Goal: Information Seeking & Learning: Compare options

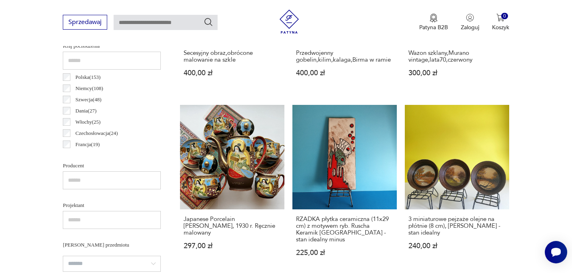
scroll to position [422, 0]
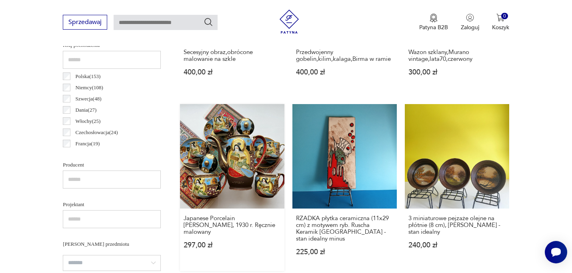
click at [236, 159] on link "Japanese Porcelain [PERSON_NAME], 1930 r. Ręcznie malowany 297,00 zł" at bounding box center [232, 187] width 104 height 167
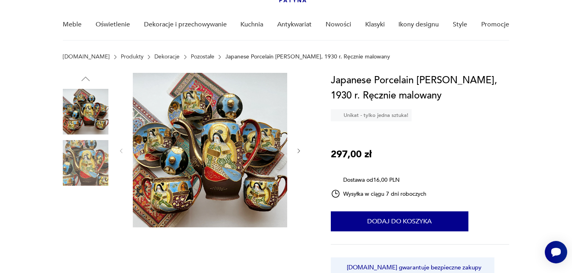
scroll to position [60, 0]
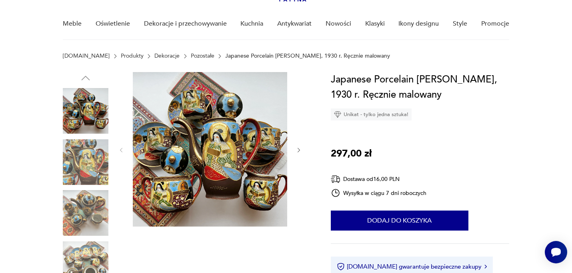
click at [83, 160] on img at bounding box center [86, 162] width 46 height 46
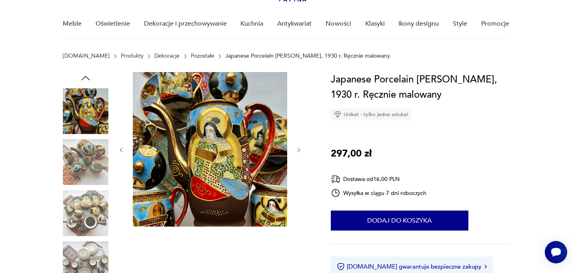
click at [78, 205] on img at bounding box center [86, 213] width 46 height 46
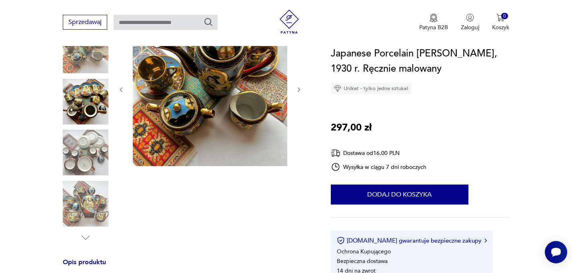
scroll to position [125, 0]
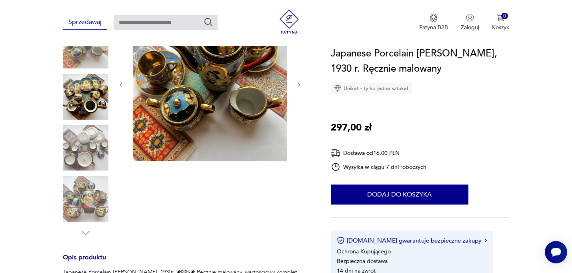
click at [79, 205] on img at bounding box center [86, 199] width 46 height 46
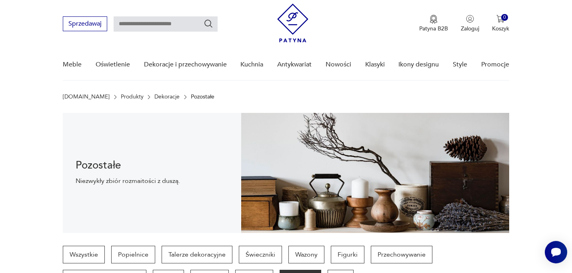
scroll to position [16, 0]
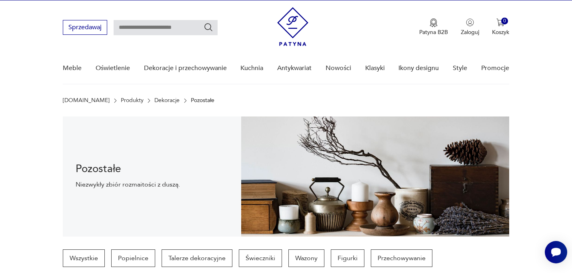
click at [121, 99] on link "Produkty" at bounding box center [132, 100] width 23 height 6
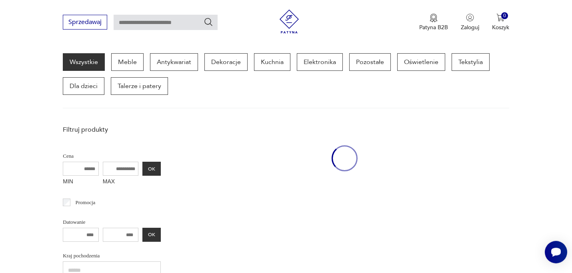
scroll to position [104, 0]
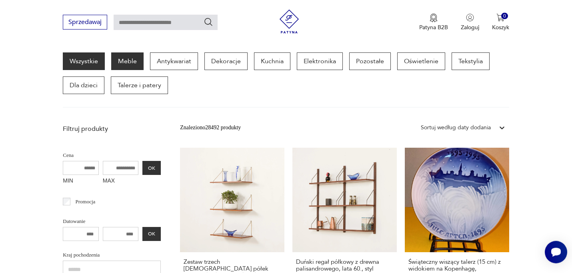
click at [127, 60] on p "Meble" at bounding box center [127, 61] width 32 height 18
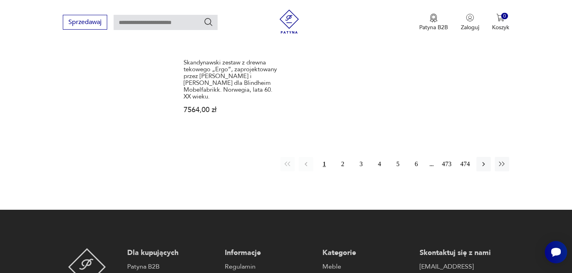
scroll to position [1291, 0]
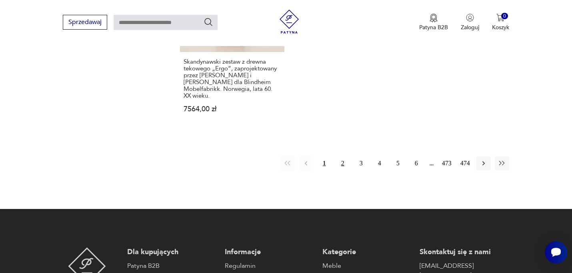
click at [342, 161] on button "2" at bounding box center [343, 163] width 14 height 14
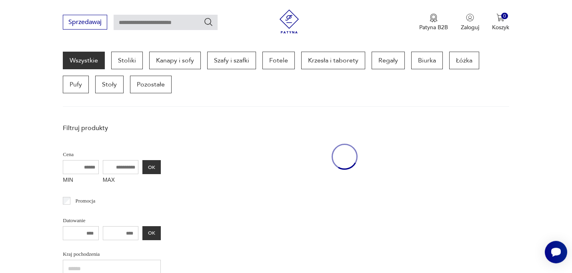
scroll to position [213, 0]
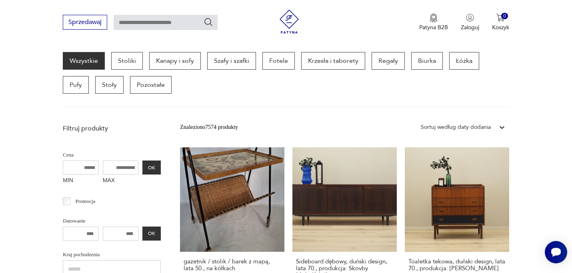
click at [85, 167] on input "MIN" at bounding box center [81, 168] width 36 height 14
click at [83, 168] on input "MIN" at bounding box center [81, 168] width 36 height 14
click at [150, 167] on button "OK" at bounding box center [152, 168] width 18 height 14
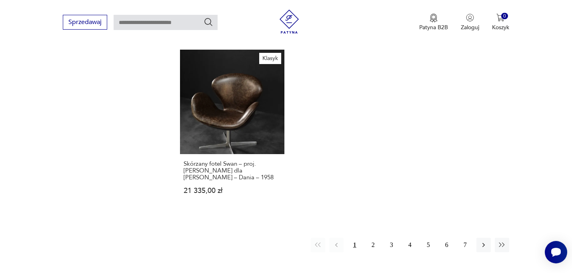
scroll to position [1237, 0]
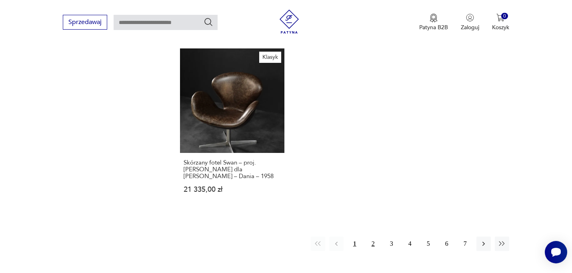
click at [374, 237] on button "2" at bounding box center [373, 244] width 14 height 14
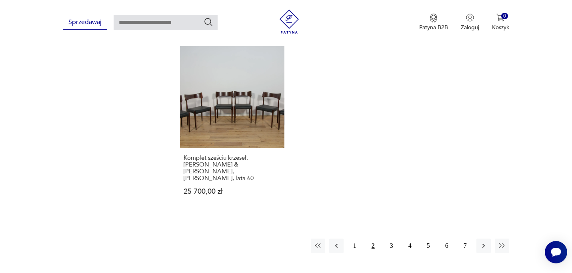
scroll to position [1204, 0]
click at [392, 238] on button "3" at bounding box center [392, 245] width 14 height 14
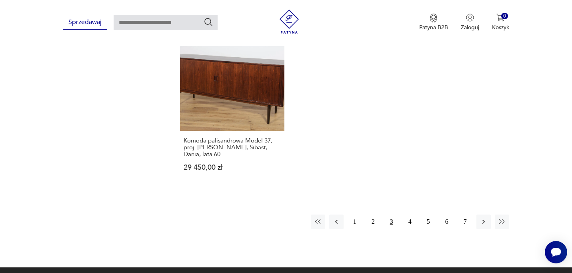
scroll to position [1243, 0]
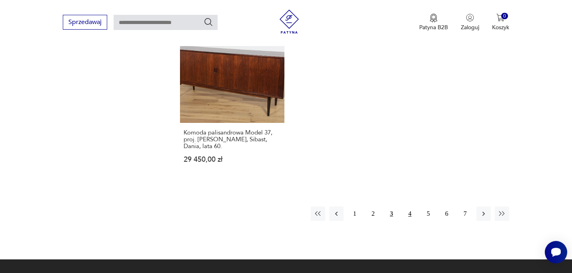
click at [412, 207] on button "4" at bounding box center [410, 214] width 14 height 14
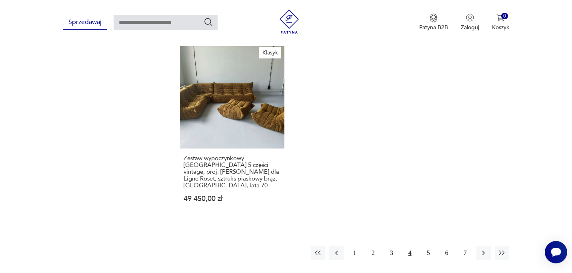
scroll to position [1290, 0]
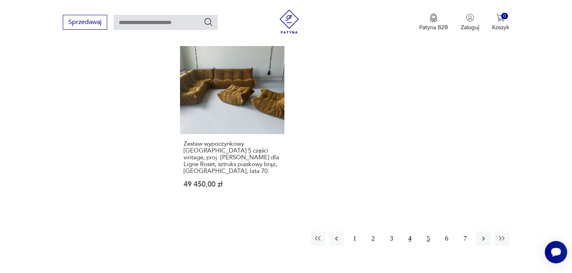
click at [430, 231] on button "5" at bounding box center [429, 238] width 14 height 14
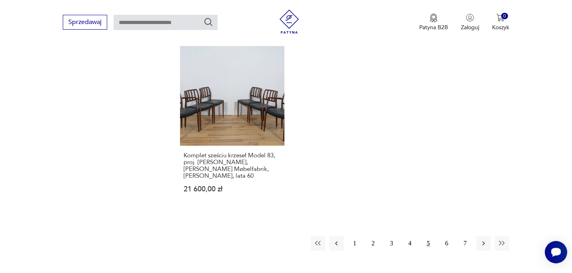
scroll to position [1215, 0]
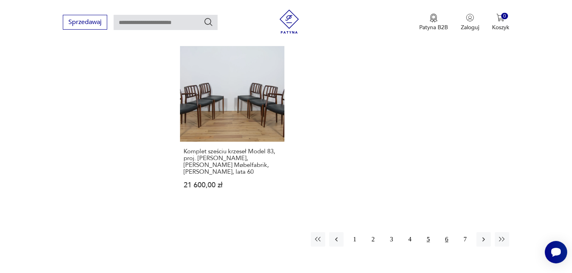
click at [448, 232] on button "6" at bounding box center [447, 239] width 14 height 14
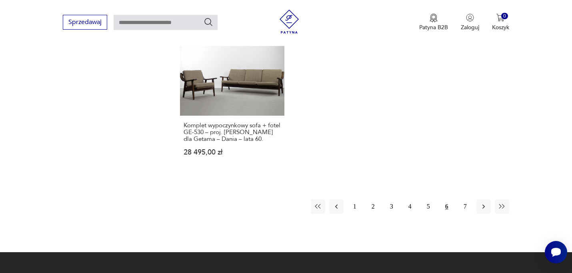
scroll to position [1235, 0]
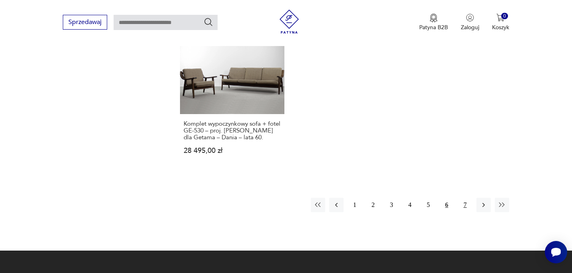
click at [464, 198] on button "7" at bounding box center [465, 205] width 14 height 14
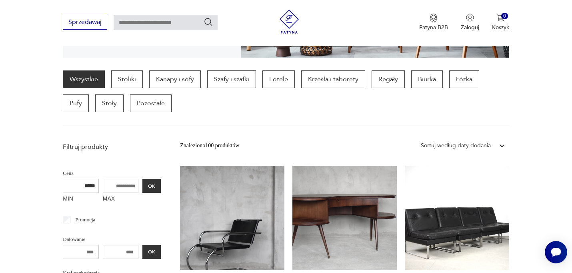
scroll to position [201, 0]
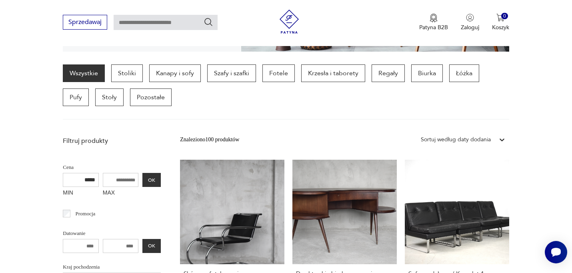
click at [81, 181] on input "*****" at bounding box center [81, 180] width 36 height 14
type input "*****"
click at [113, 182] on input "MAX" at bounding box center [121, 180] width 36 height 14
type input "*****"
click at [152, 180] on button "OK" at bounding box center [152, 180] width 18 height 14
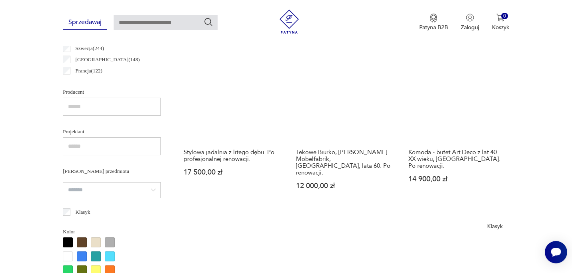
scroll to position [499, 0]
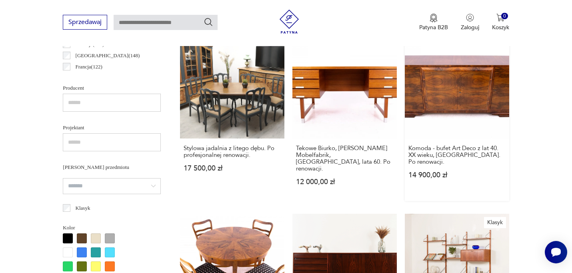
click at [439, 97] on link "Komoda - bufet Art Deco z lat 40. XX wieku, [GEOGRAPHIC_DATA]. Po renowacji. 14…" at bounding box center [457, 117] width 104 height 167
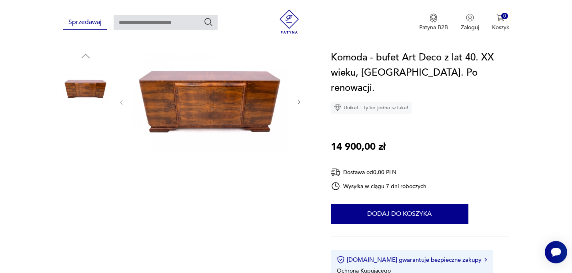
scroll to position [69, 0]
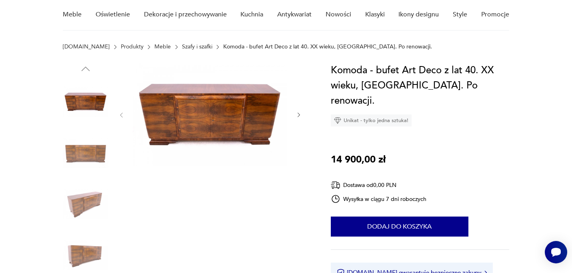
click at [85, 152] on img at bounding box center [86, 153] width 46 height 46
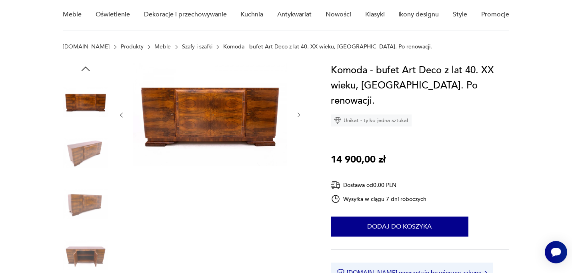
click at [84, 205] on img at bounding box center [86, 204] width 46 height 46
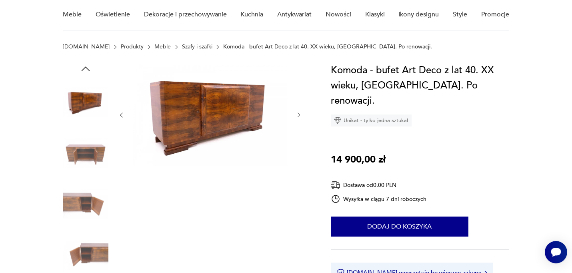
click at [87, 255] on img at bounding box center [86, 255] width 46 height 46
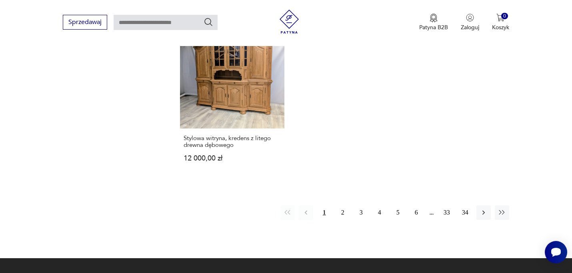
scroll to position [1231, 0]
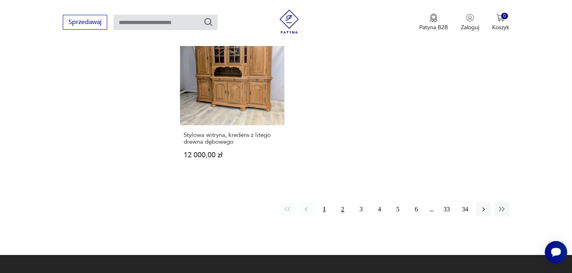
click at [343, 202] on button "2" at bounding box center [343, 209] width 14 height 14
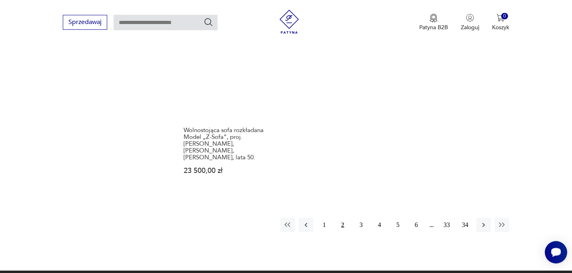
scroll to position [1231, 0]
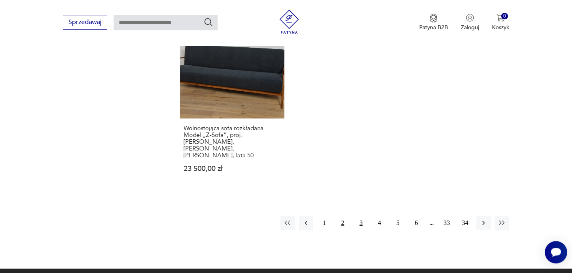
click at [361, 216] on button "3" at bounding box center [361, 223] width 14 height 14
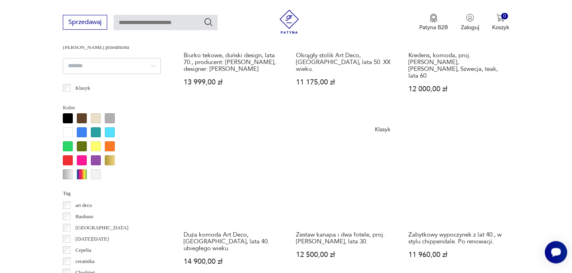
scroll to position [621, 0]
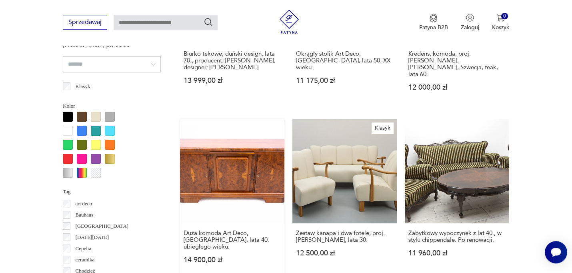
click at [225, 149] on link "Duża komoda Art Deco, [GEOGRAPHIC_DATA], lata 40. ubiegłego wieku. 14 900,00 zł" at bounding box center [232, 199] width 104 height 160
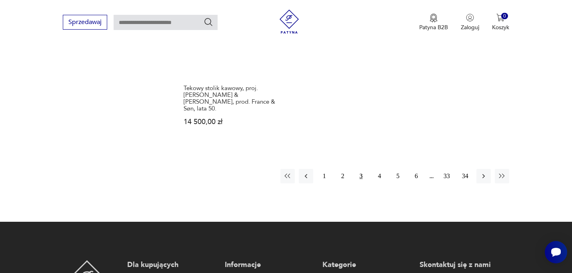
scroll to position [1301, 0]
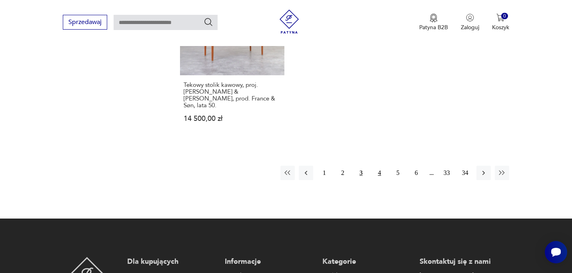
click at [380, 166] on button "4" at bounding box center [380, 173] width 14 height 14
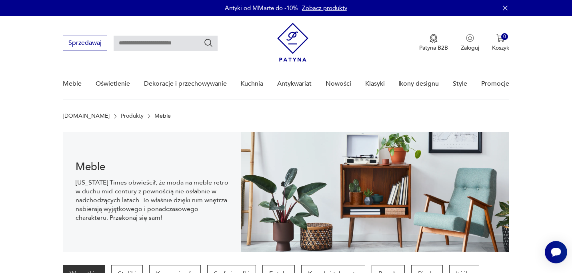
click at [142, 43] on input "text" at bounding box center [166, 43] width 104 height 15
type input "********"
click at [209, 43] on icon "Szukaj" at bounding box center [209, 43] width 10 height 10
type input "********"
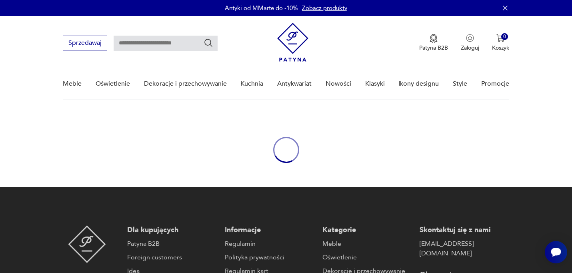
type input "********"
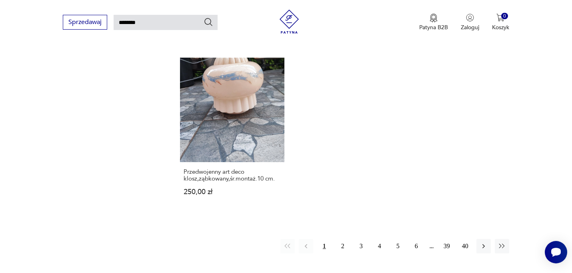
scroll to position [980, 0]
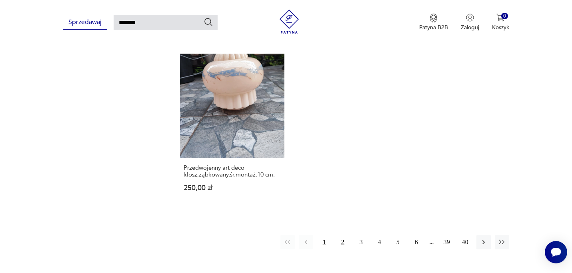
click at [342, 235] on button "2" at bounding box center [343, 242] width 14 height 14
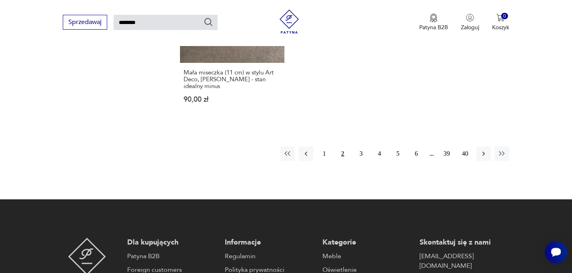
scroll to position [1070, 0]
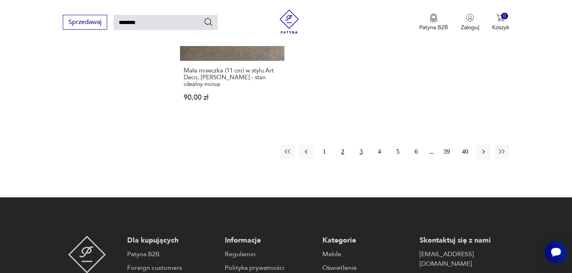
click at [361, 145] on button "3" at bounding box center [361, 152] width 14 height 14
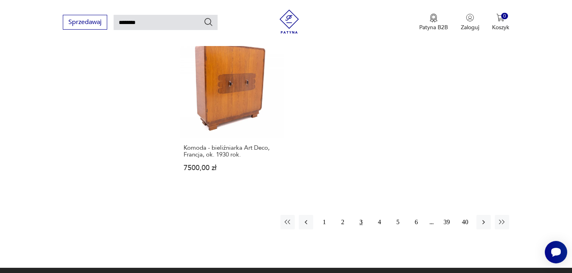
scroll to position [1016, 0]
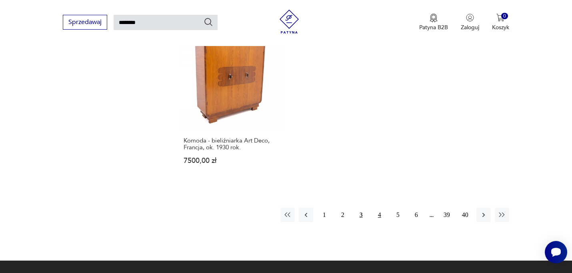
click at [381, 208] on button "4" at bounding box center [380, 215] width 14 height 14
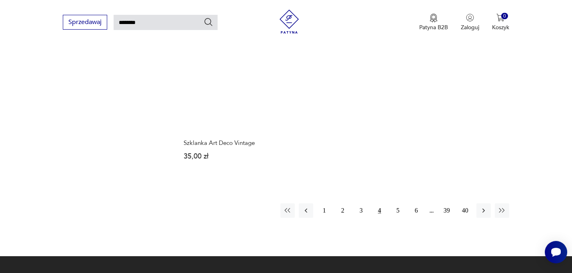
scroll to position [1008, 0]
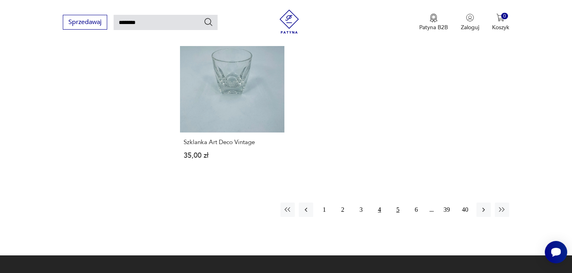
click at [398, 203] on button "5" at bounding box center [398, 210] width 14 height 14
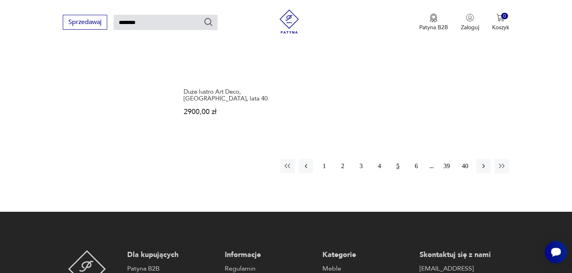
scroll to position [1068, 0]
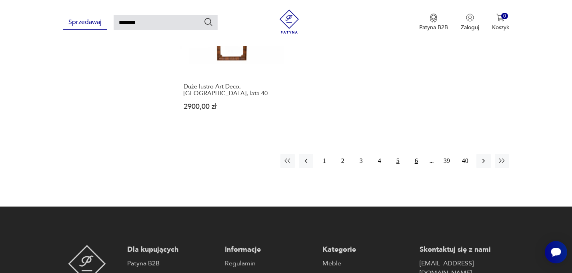
click at [416, 154] on button "6" at bounding box center [417, 161] width 14 height 14
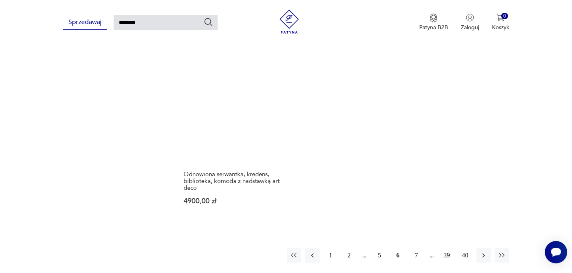
scroll to position [988, 0]
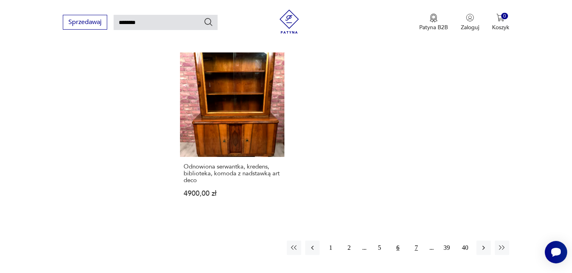
click at [417, 241] on button "7" at bounding box center [417, 248] width 14 height 14
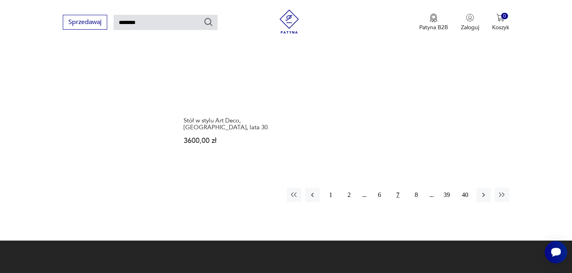
scroll to position [1014, 0]
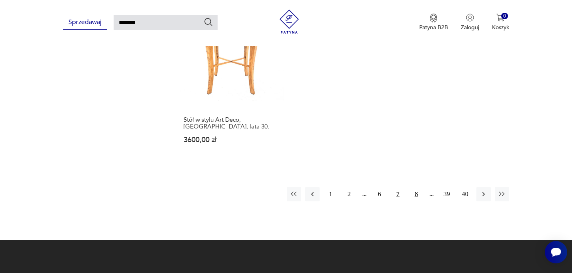
click at [416, 188] on button "8" at bounding box center [417, 194] width 14 height 14
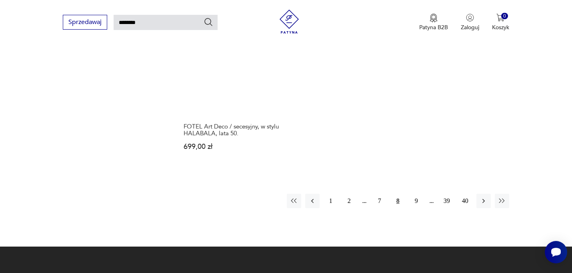
scroll to position [1003, 0]
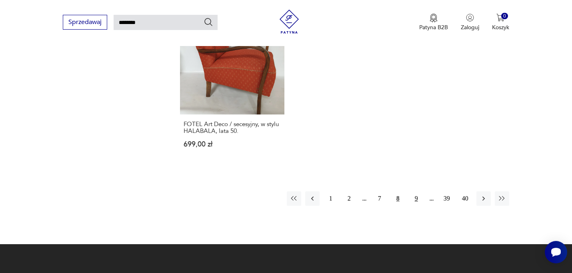
click at [418, 193] on button "9" at bounding box center [417, 198] width 14 height 14
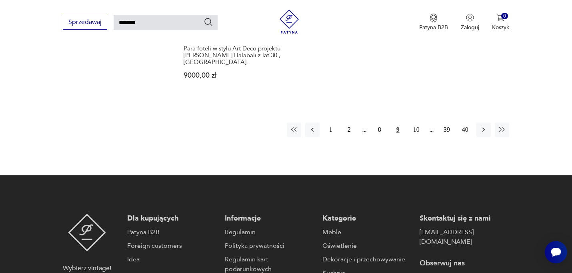
scroll to position [1108, 0]
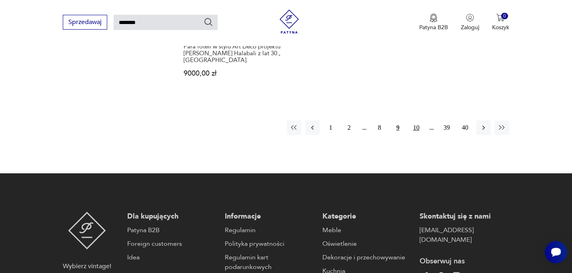
click at [416, 120] on button "10" at bounding box center [417, 127] width 14 height 14
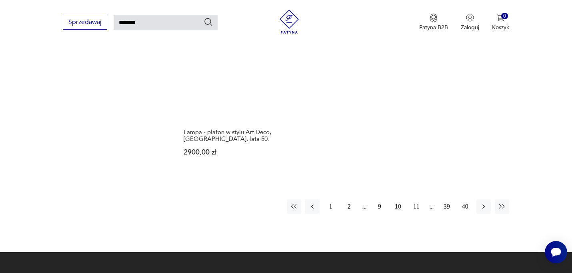
scroll to position [1028, 0]
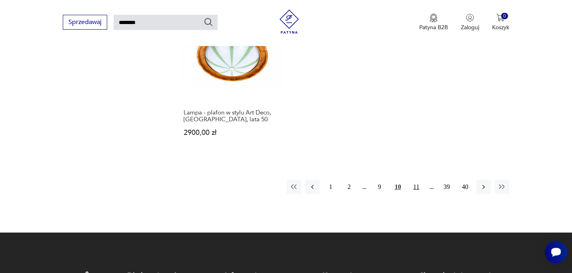
click at [418, 180] on button "11" at bounding box center [417, 187] width 14 height 14
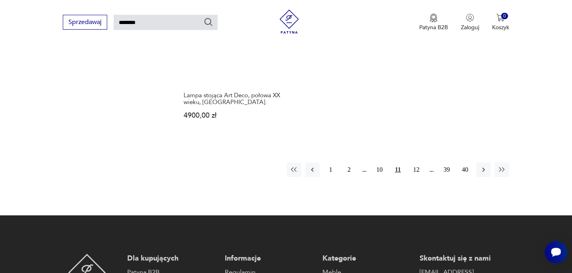
scroll to position [1053, 0]
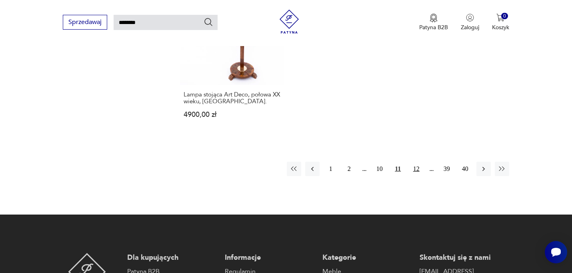
click at [417, 162] on button "12" at bounding box center [417, 169] width 14 height 14
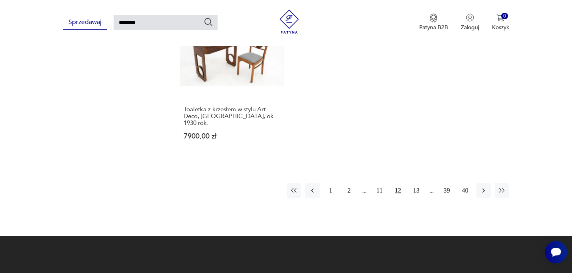
scroll to position [1060, 0]
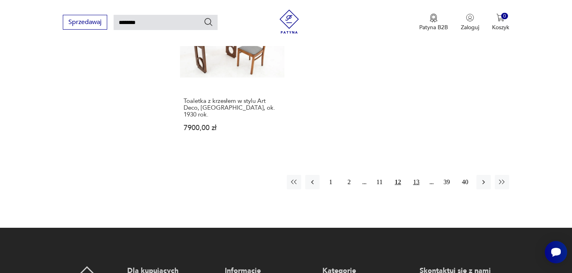
click at [418, 175] on button "13" at bounding box center [417, 182] width 14 height 14
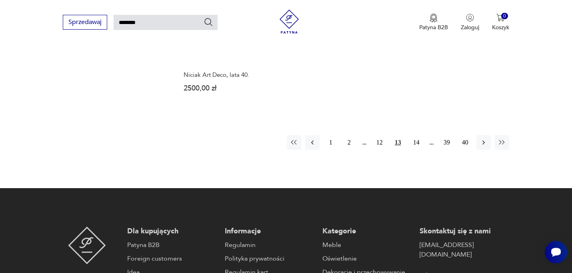
scroll to position [1099, 0]
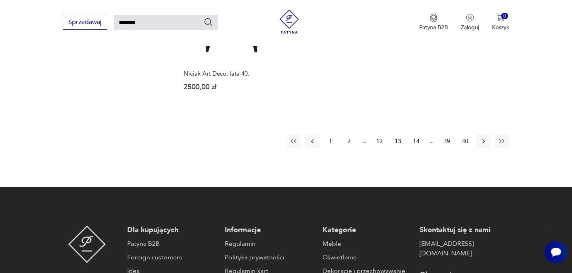
click at [417, 134] on button "14" at bounding box center [417, 141] width 14 height 14
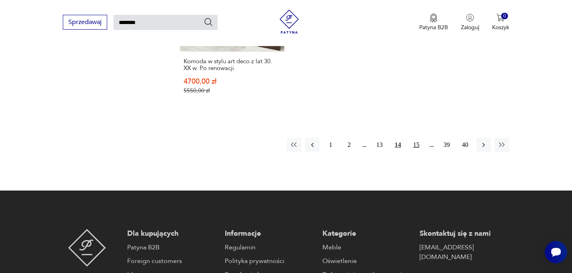
scroll to position [1117, 0]
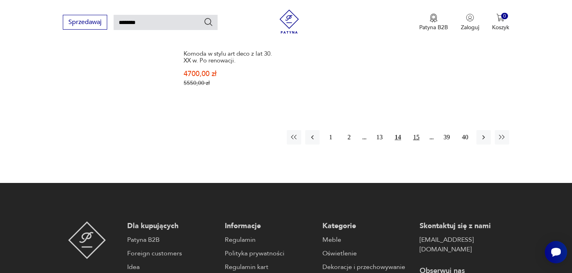
click at [417, 130] on button "15" at bounding box center [417, 137] width 14 height 14
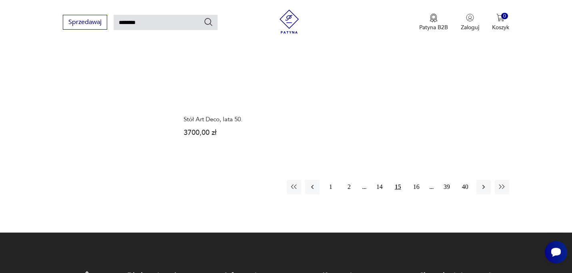
scroll to position [1114, 0]
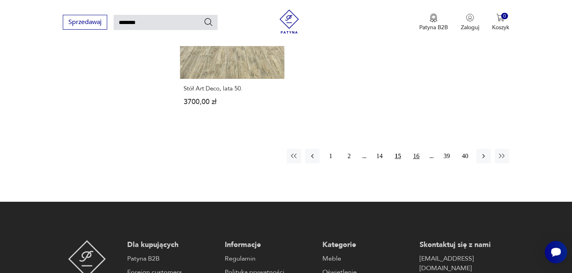
click at [418, 149] on button "16" at bounding box center [417, 156] width 14 height 14
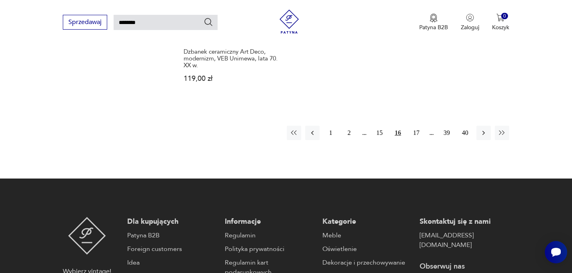
scroll to position [1123, 0]
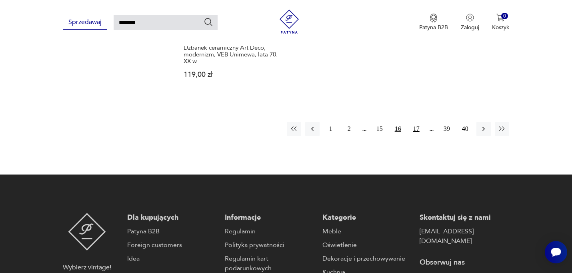
click at [418, 122] on button "17" at bounding box center [417, 129] width 14 height 14
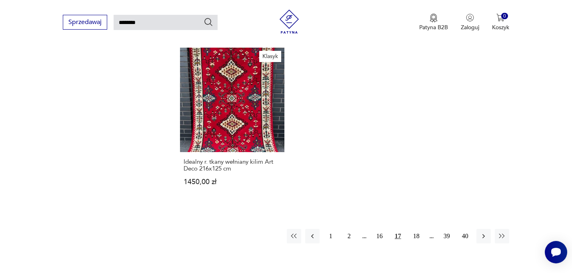
scroll to position [1028, 0]
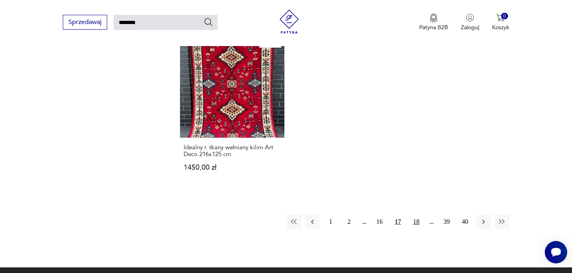
click at [417, 215] on button "18" at bounding box center [417, 222] width 14 height 14
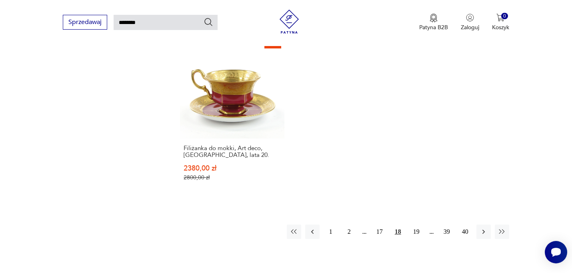
scroll to position [1052, 0]
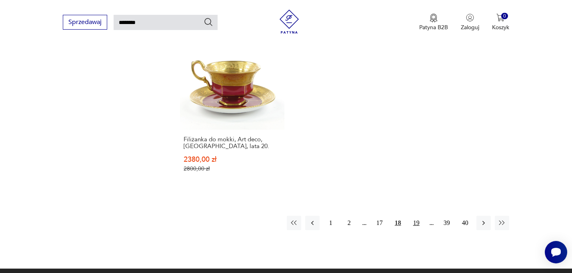
click at [417, 216] on button "19" at bounding box center [417, 223] width 14 height 14
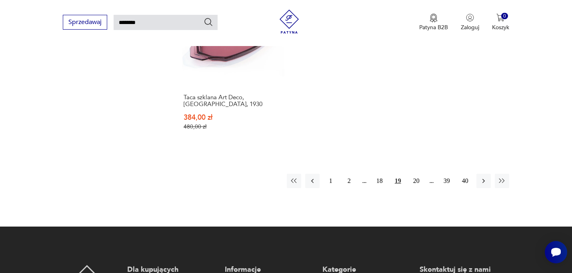
scroll to position [1076, 0]
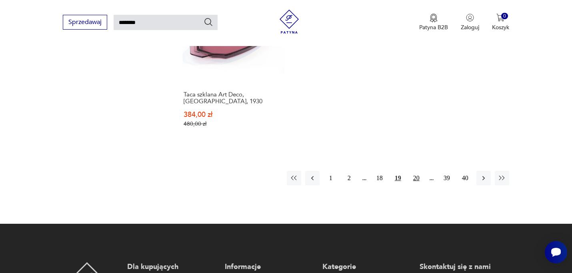
click at [418, 171] on button "20" at bounding box center [417, 178] width 14 height 14
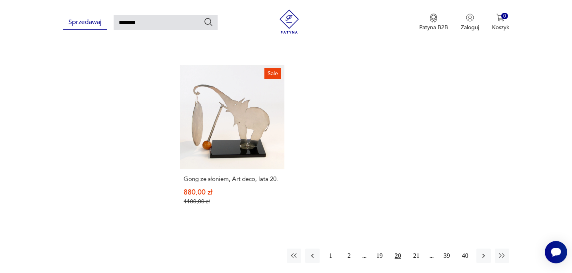
scroll to position [1013, 0]
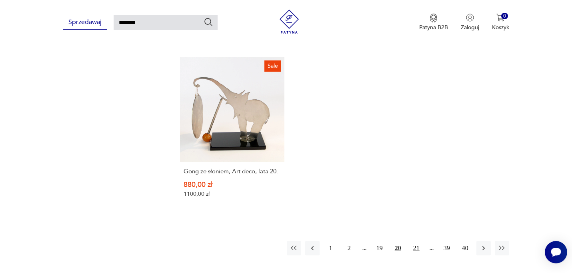
click at [417, 241] on button "21" at bounding box center [417, 248] width 14 height 14
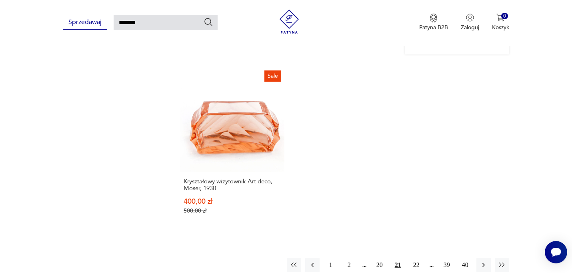
scroll to position [1021, 0]
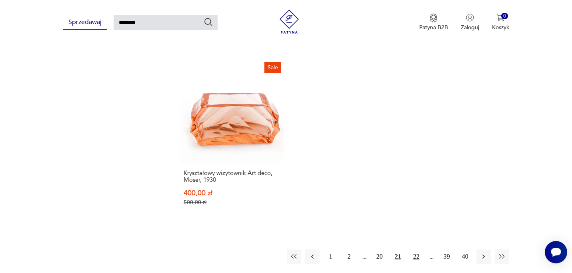
click at [417, 249] on button "22" at bounding box center [417, 256] width 14 height 14
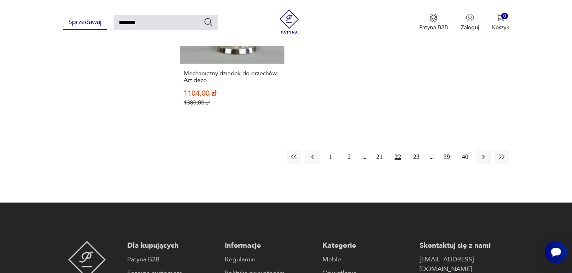
scroll to position [1093, 0]
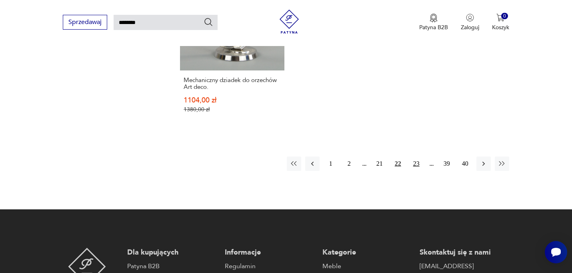
click at [415, 165] on button "23" at bounding box center [417, 164] width 14 height 14
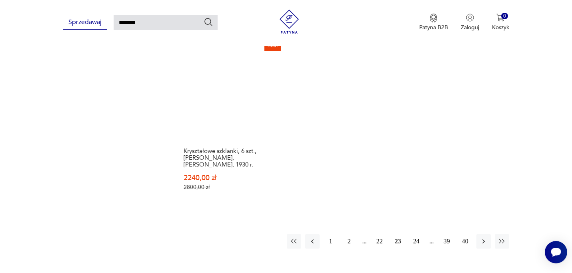
scroll to position [1024, 0]
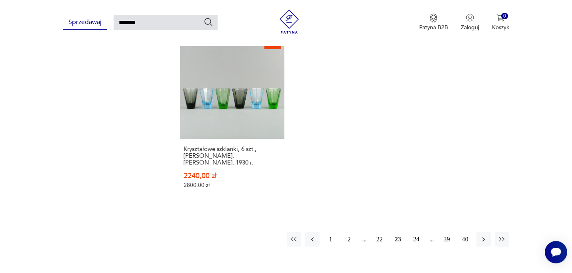
click at [417, 232] on button "24" at bounding box center [417, 239] width 14 height 14
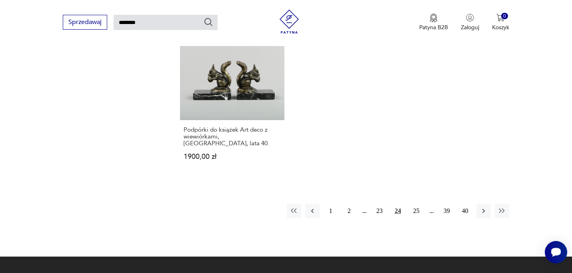
scroll to position [1076, 0]
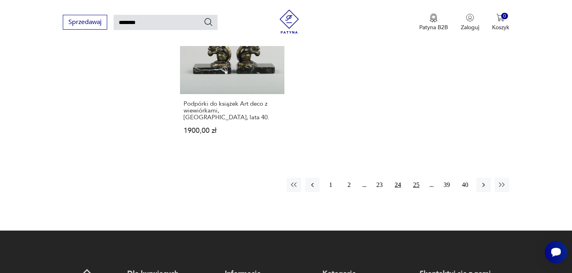
click at [417, 178] on button "25" at bounding box center [417, 185] width 14 height 14
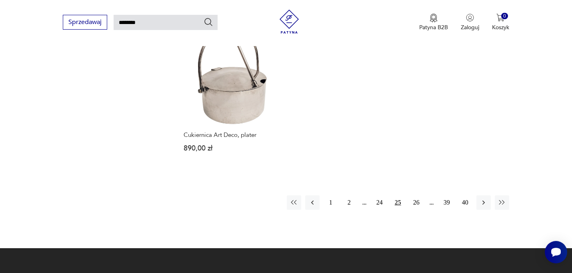
scroll to position [1006, 0]
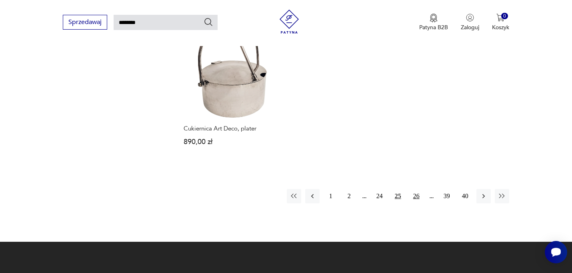
click at [416, 189] on button "26" at bounding box center [417, 196] width 14 height 14
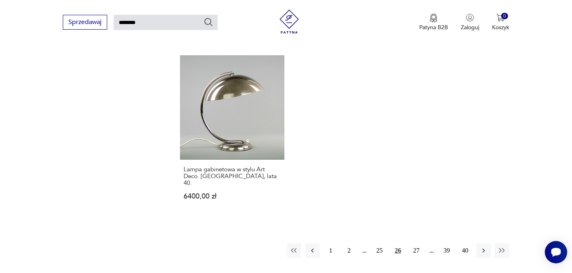
scroll to position [960, 0]
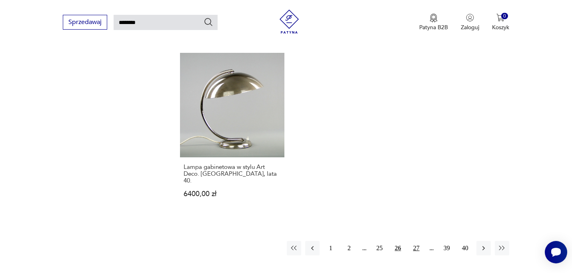
click at [418, 241] on button "27" at bounding box center [417, 248] width 14 height 14
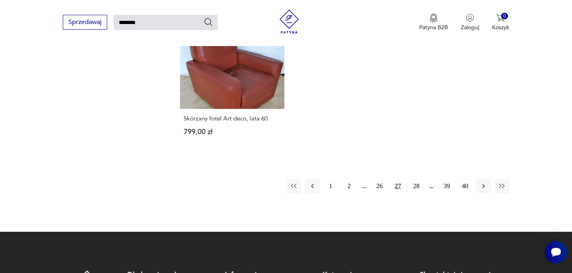
scroll to position [1048, 0]
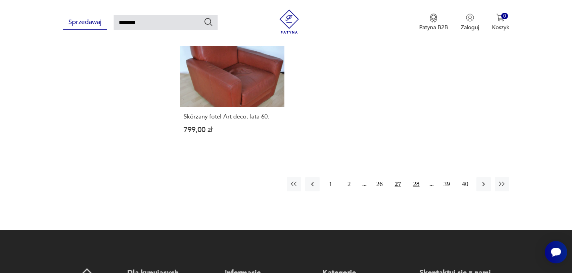
click at [418, 183] on button "28" at bounding box center [417, 184] width 14 height 14
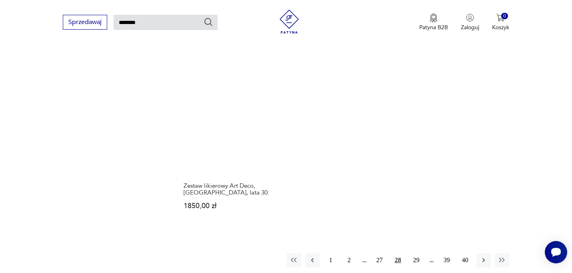
scroll to position [995, 0]
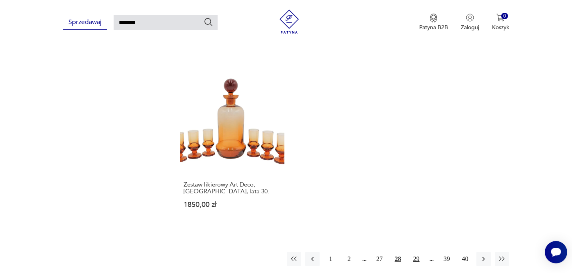
click at [418, 252] on button "29" at bounding box center [417, 259] width 14 height 14
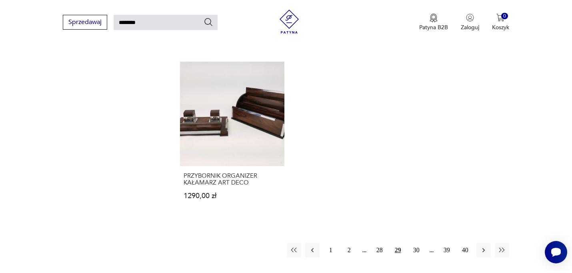
scroll to position [987, 0]
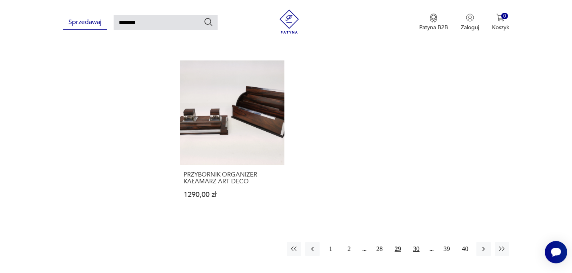
click at [417, 242] on button "30" at bounding box center [417, 249] width 14 height 14
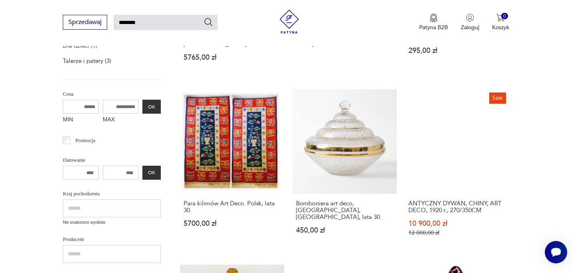
scroll to position [267, 0]
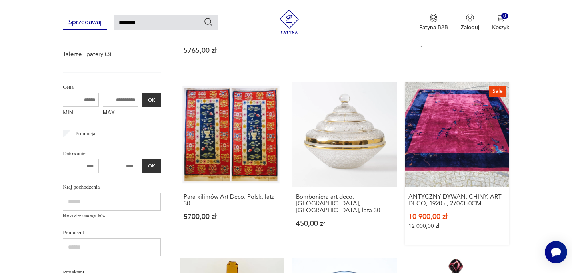
click at [456, 131] on link "Sale ANTYCZNY DYWAN, CHINY, ART DECO, 1920 r., 270/350CM 10 900,00 zł 12 000,00…" at bounding box center [457, 163] width 104 height 163
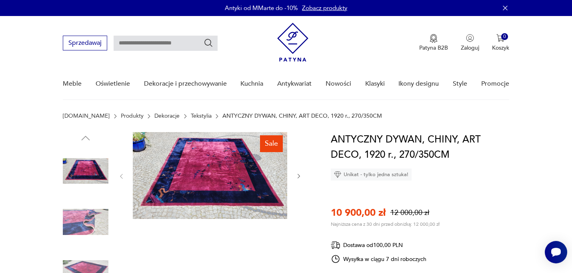
click at [80, 215] on img at bounding box center [86, 222] width 46 height 46
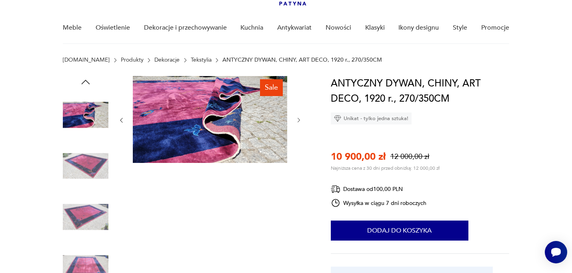
scroll to position [58, 0]
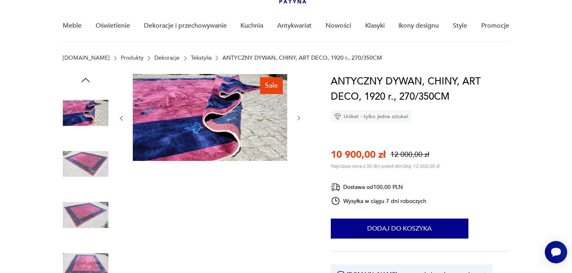
click at [80, 210] on img at bounding box center [86, 215] width 46 height 46
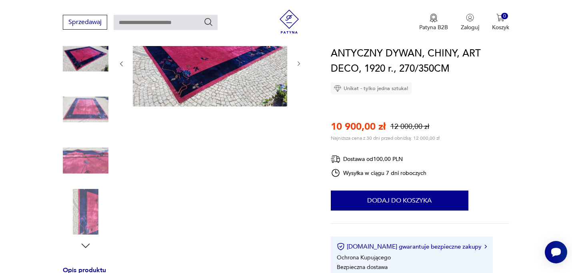
scroll to position [119, 0]
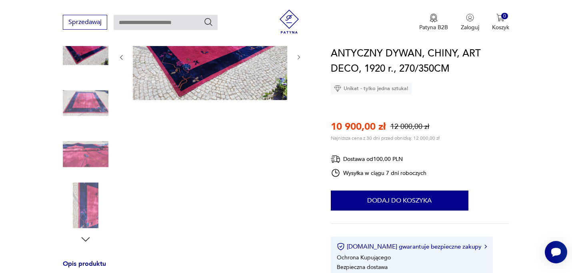
type input "********"
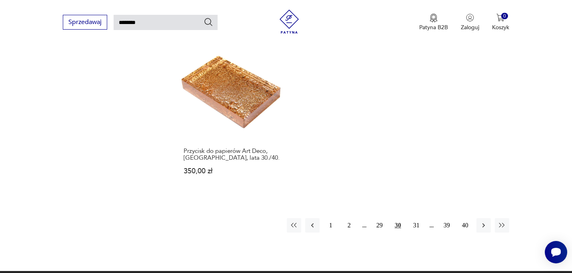
scroll to position [1013, 0]
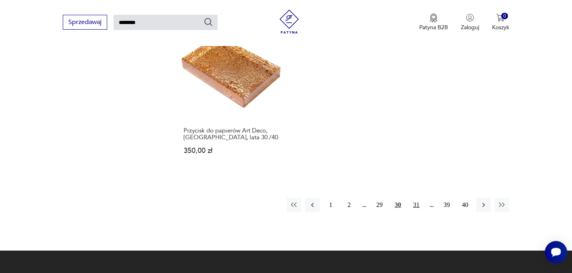
click at [416, 198] on button "31" at bounding box center [417, 205] width 14 height 14
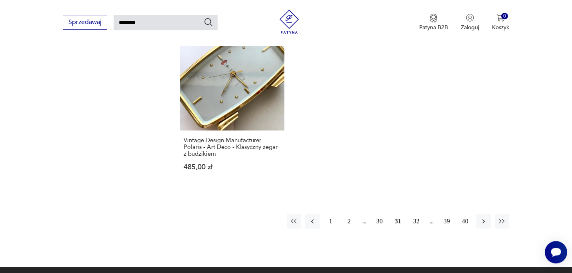
scroll to position [1032, 0]
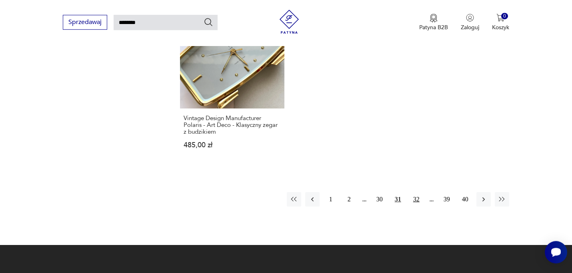
click at [414, 192] on button "32" at bounding box center [417, 199] width 14 height 14
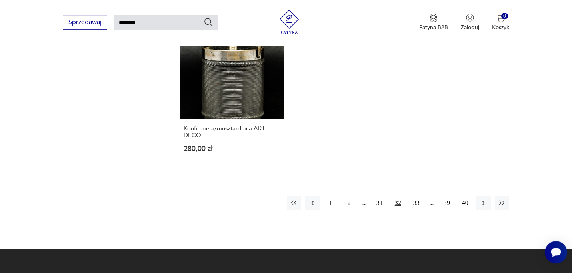
scroll to position [980, 0]
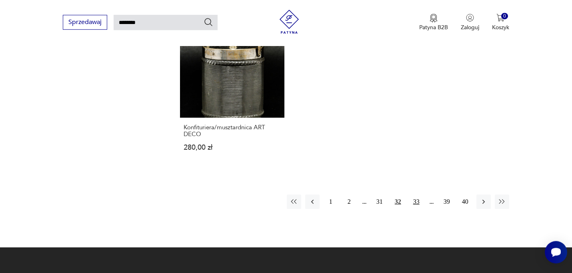
click at [414, 201] on button "33" at bounding box center [417, 202] width 14 height 14
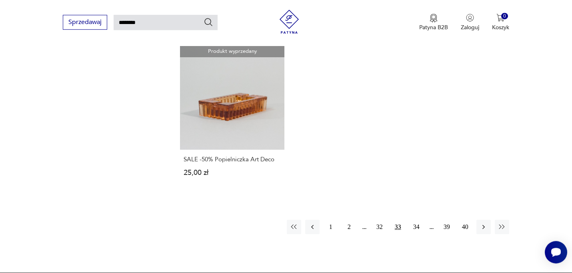
scroll to position [972, 0]
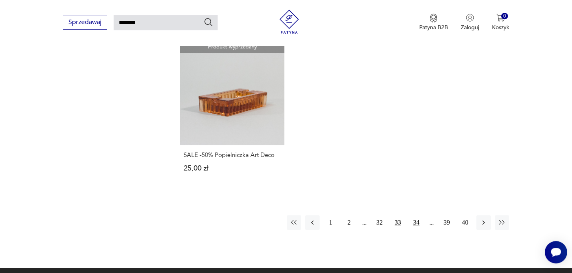
click at [415, 215] on button "34" at bounding box center [417, 222] width 14 height 14
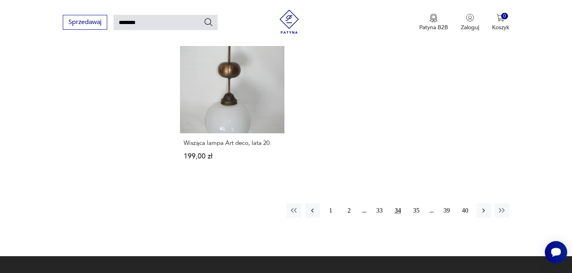
scroll to position [978, 0]
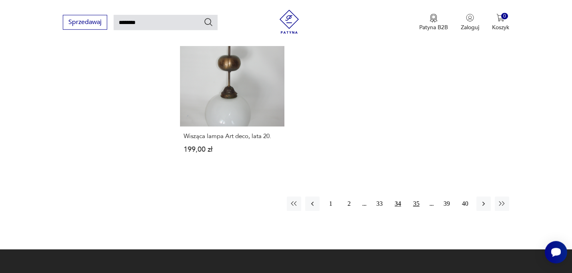
click at [417, 203] on button "35" at bounding box center [417, 204] width 14 height 14
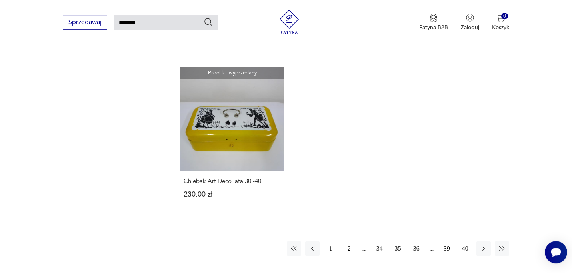
scroll to position [964, 0]
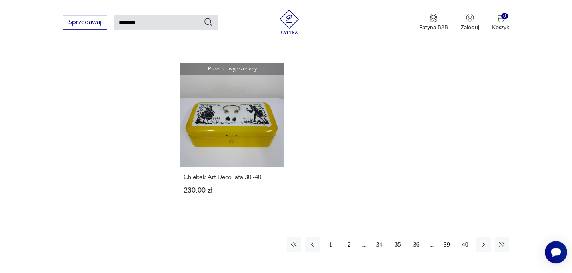
click at [416, 237] on button "36" at bounding box center [417, 244] width 14 height 14
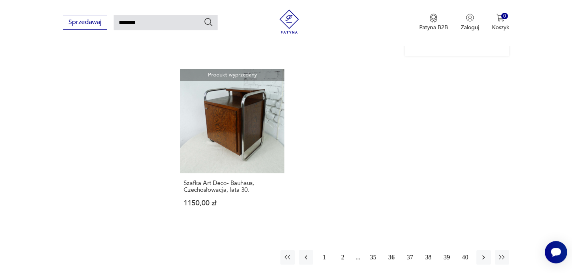
scroll to position [971, 0]
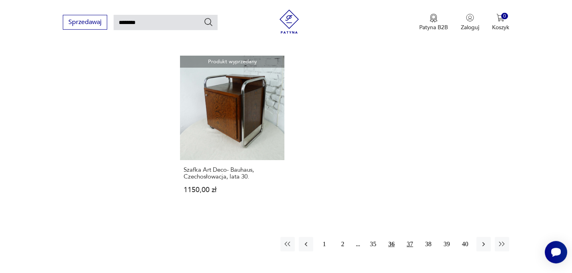
click at [411, 237] on button "37" at bounding box center [410, 244] width 14 height 14
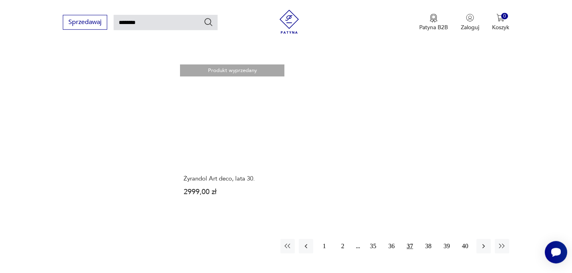
scroll to position [938, 0]
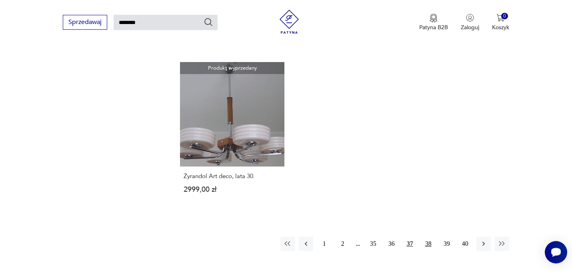
click at [428, 237] on button "38" at bounding box center [429, 244] width 14 height 14
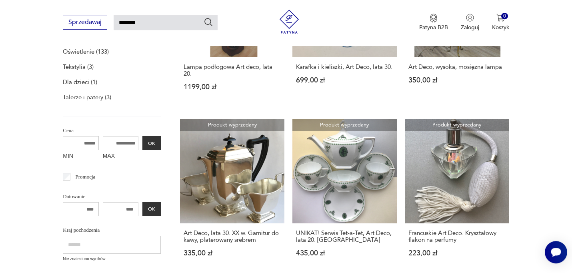
scroll to position [225, 0]
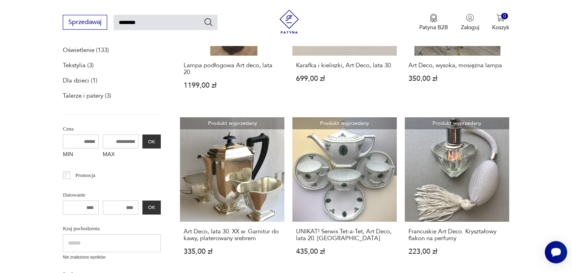
click at [85, 142] on input "MIN" at bounding box center [81, 142] width 36 height 14
click at [154, 141] on button "OK" at bounding box center [152, 142] width 18 height 14
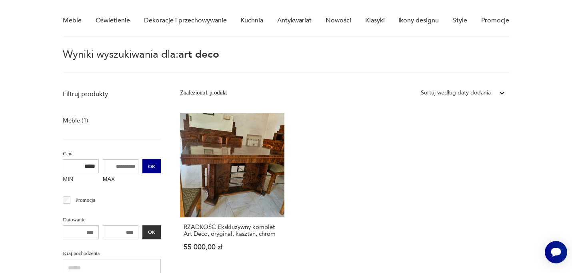
scroll to position [64, 0]
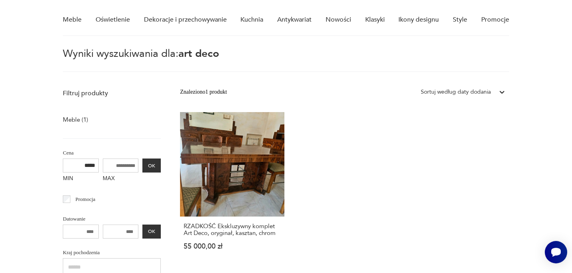
click at [85, 167] on input "*****" at bounding box center [81, 166] width 36 height 14
click at [153, 165] on button "OK" at bounding box center [152, 166] width 18 height 14
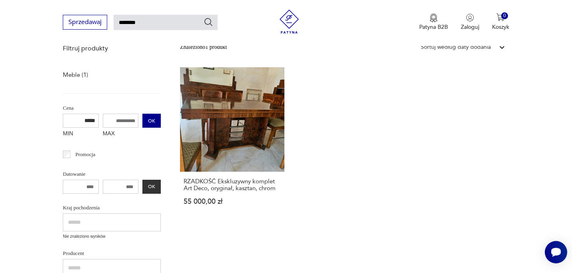
scroll to position [112, 0]
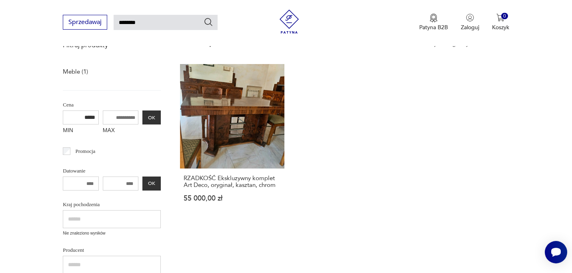
click at [84, 119] on input "*****" at bounding box center [81, 117] width 36 height 14
click at [151, 115] on button "OK" at bounding box center [152, 117] width 18 height 14
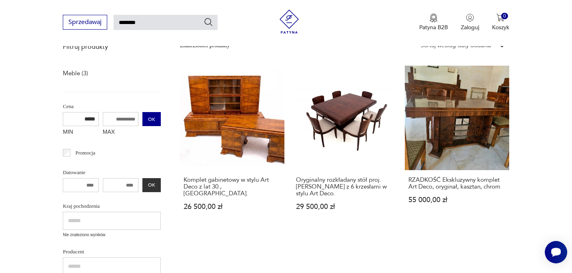
scroll to position [105, 0]
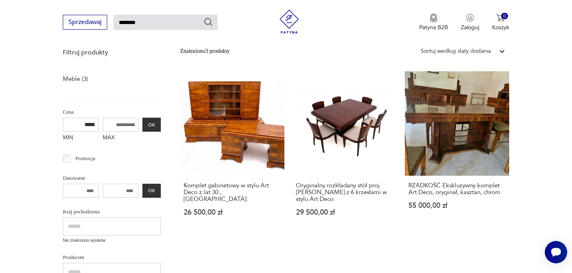
click at [85, 124] on input "*****" at bounding box center [81, 125] width 36 height 14
click at [152, 125] on button "OK" at bounding box center [152, 125] width 18 height 14
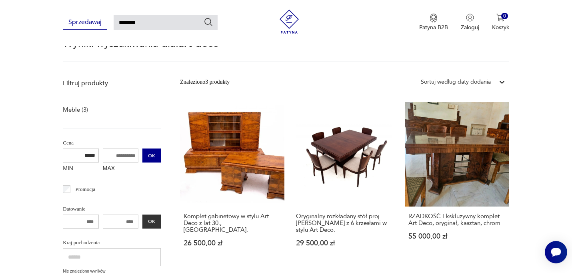
scroll to position [89, 0]
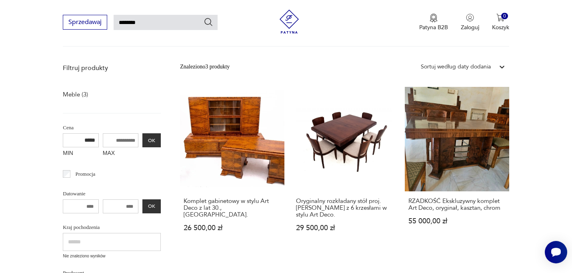
click at [84, 141] on input "*****" at bounding box center [81, 140] width 36 height 14
click at [153, 141] on button "OK" at bounding box center [152, 140] width 18 height 14
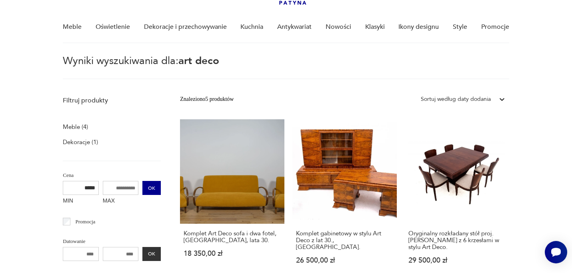
scroll to position [53, 0]
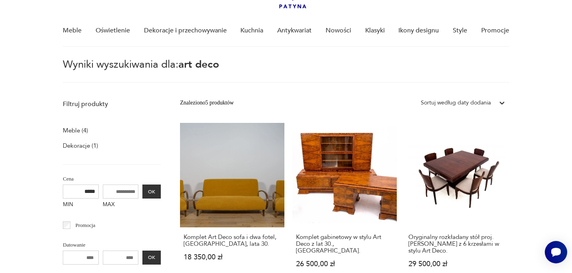
click at [85, 191] on input "*****" at bounding box center [81, 192] width 36 height 14
type input "*****"
click at [151, 189] on button "OK" at bounding box center [152, 192] width 18 height 14
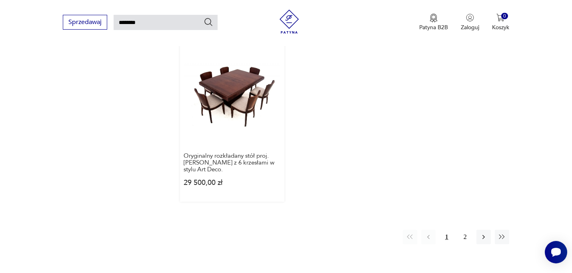
scroll to position [1000, 0]
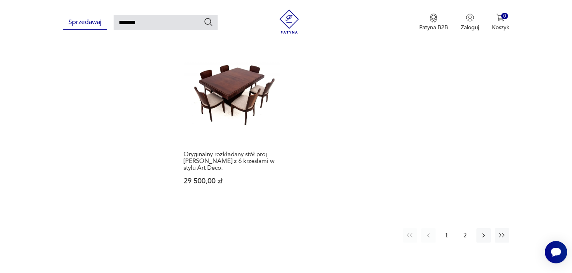
click at [466, 228] on button "2" at bounding box center [465, 235] width 14 height 14
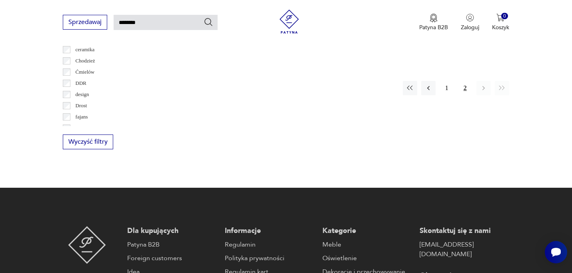
scroll to position [452, 0]
